Goal: Find specific page/section: Find specific page/section

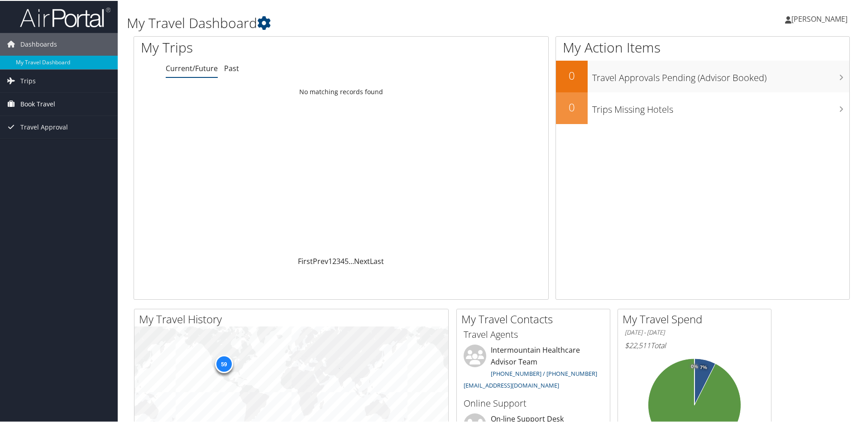
click at [40, 101] on span "Book Travel" at bounding box center [37, 103] width 35 height 23
click at [39, 143] on link "Book/Manage Online Trips" at bounding box center [59, 149] width 118 height 14
click at [36, 76] on link "Trips" at bounding box center [59, 80] width 118 height 23
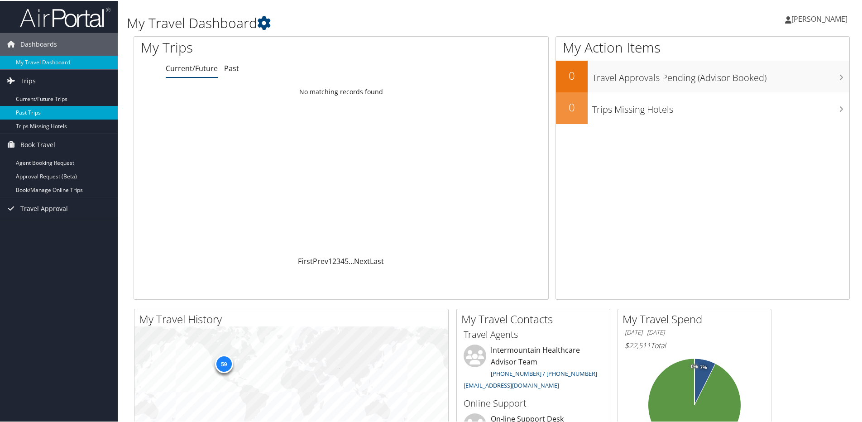
click at [34, 107] on link "Past Trips" at bounding box center [59, 112] width 118 height 14
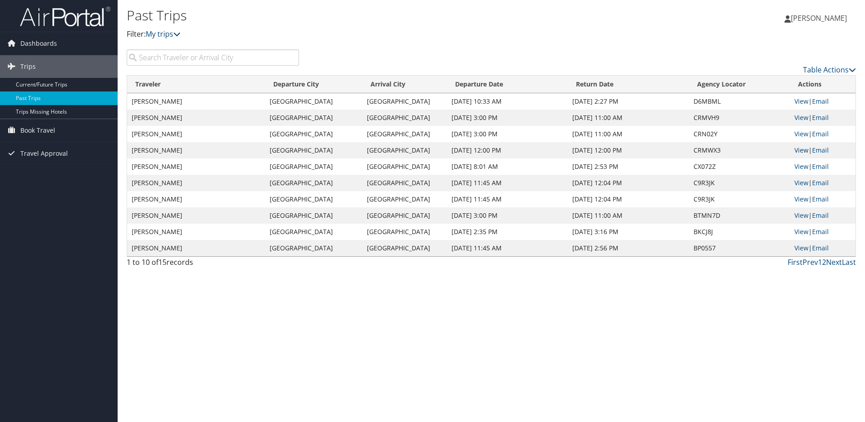
click at [796, 150] on link "View" at bounding box center [802, 150] width 14 height 9
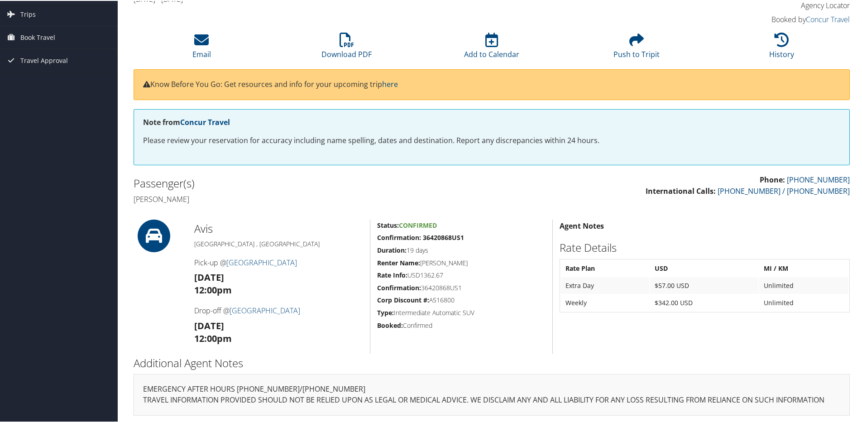
scroll to position [55, 0]
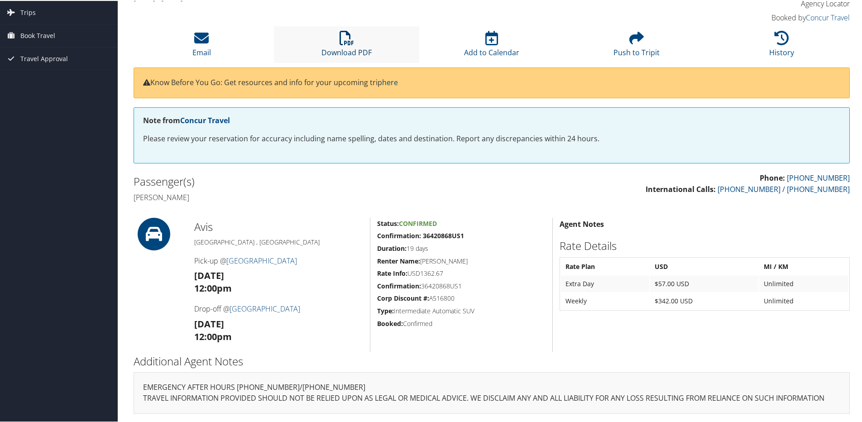
click at [347, 42] on icon at bounding box center [346, 37] width 14 height 14
